Goal: Book appointment/travel/reservation

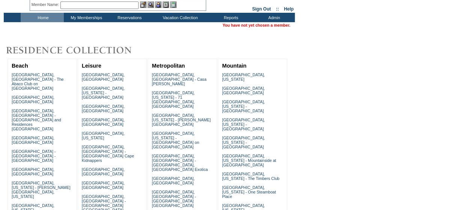
scroll to position [30, 0]
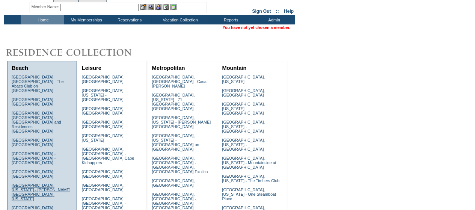
click at [38, 183] on link "[GEOGRAPHIC_DATA], [US_STATE] - [PERSON_NAME][GEOGRAPHIC_DATA], [US_STATE]" at bounding box center [41, 192] width 59 height 18
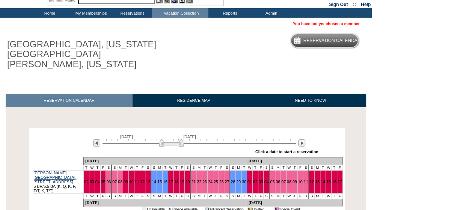
scroll to position [42, 0]
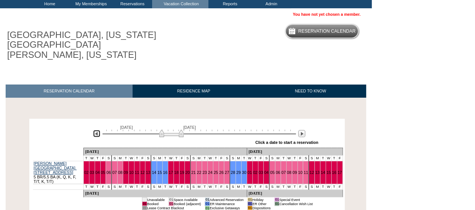
click at [98, 130] on img at bounding box center [96, 133] width 7 height 7
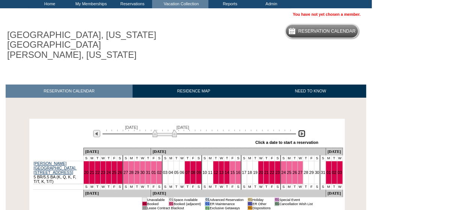
click at [301, 130] on img at bounding box center [301, 133] width 7 height 7
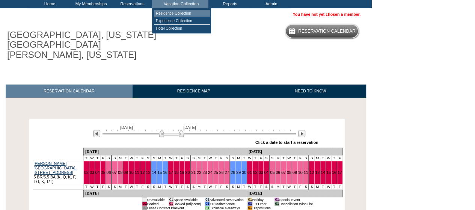
click at [178, 11] on td "Residence Collection" at bounding box center [182, 14] width 56 height 8
